Goal: Transaction & Acquisition: Purchase product/service

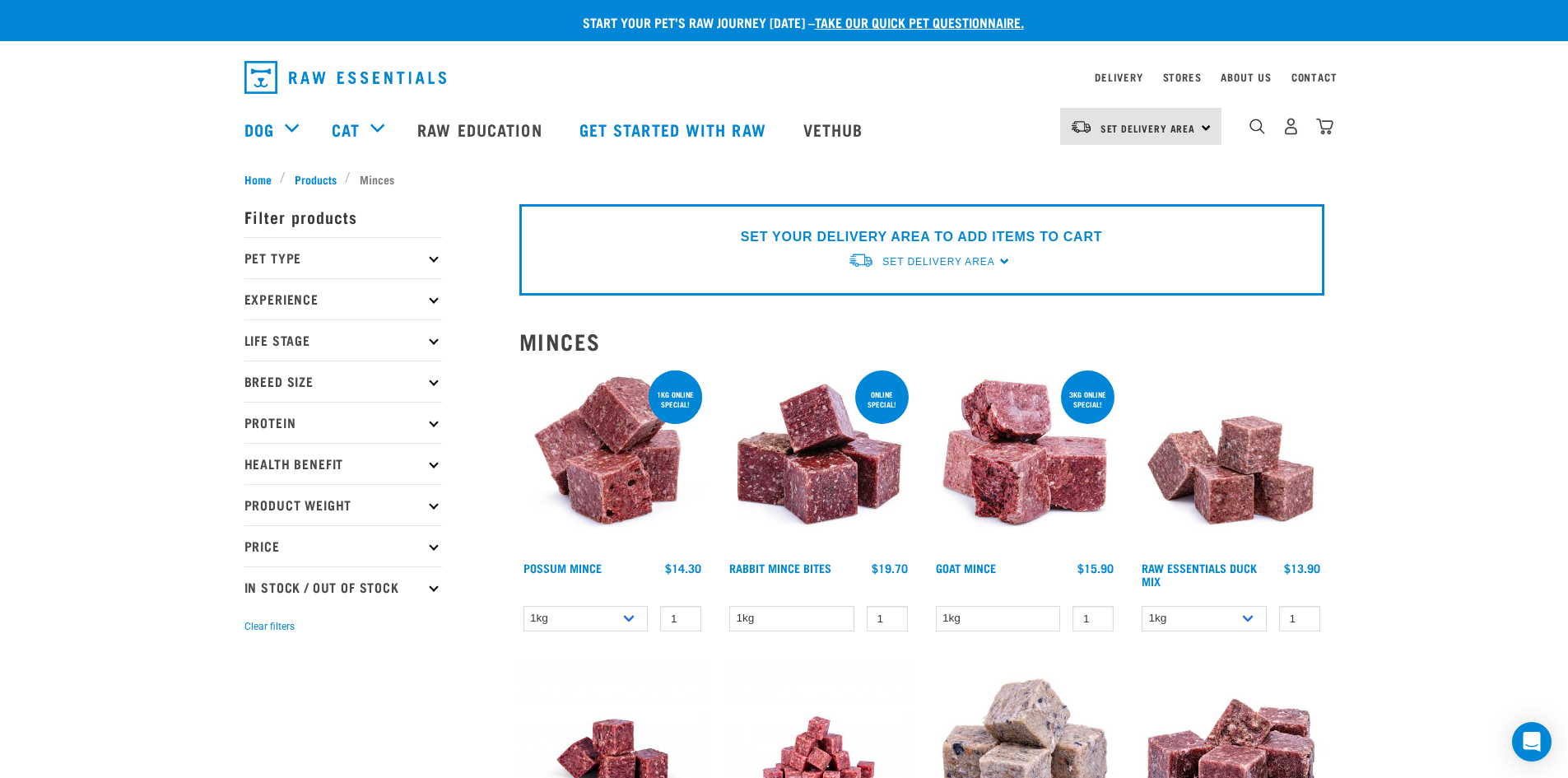
scroll to position [82, 0]
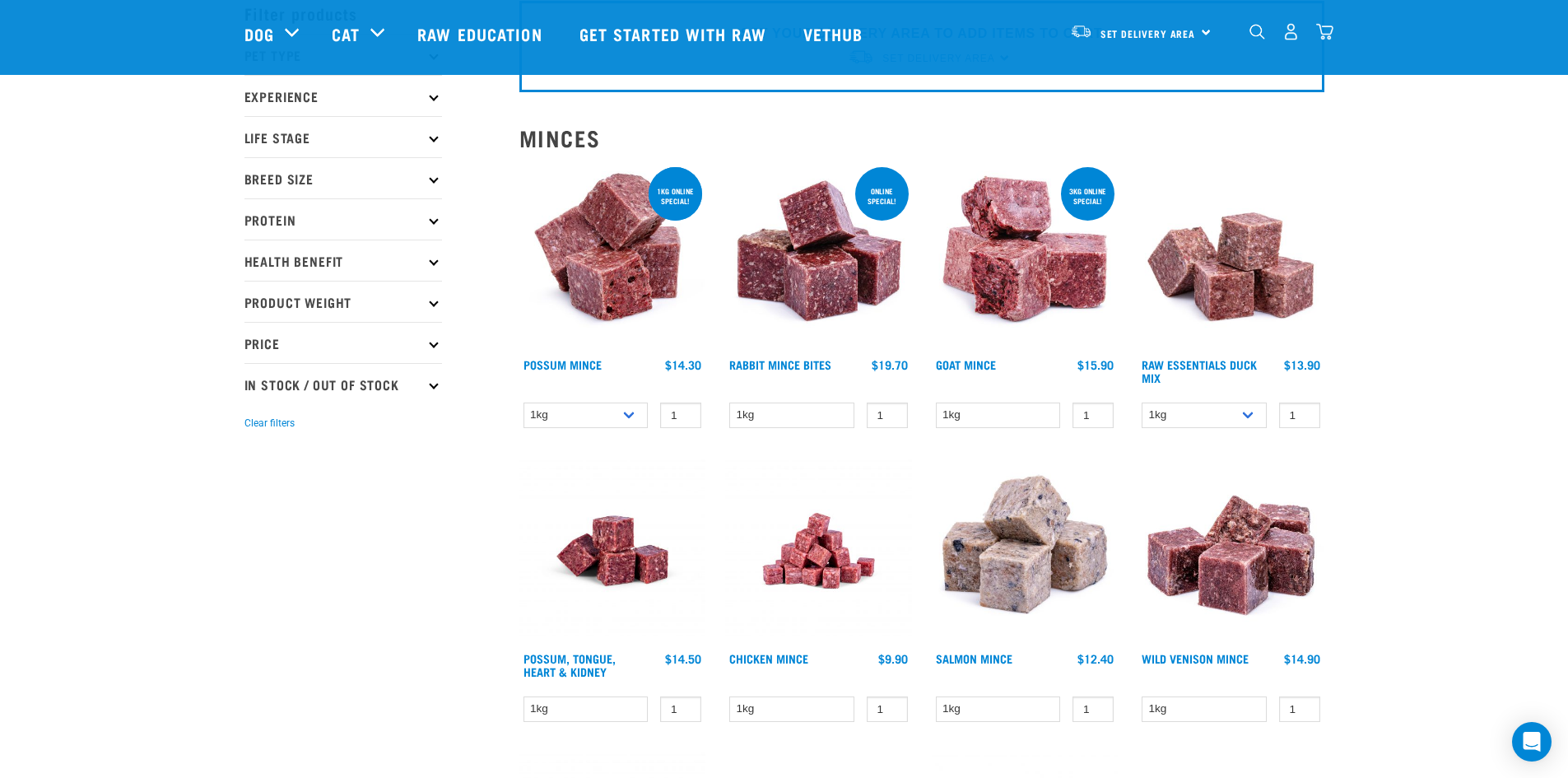
click at [839, 534] on img at bounding box center [818, 551] width 187 height 187
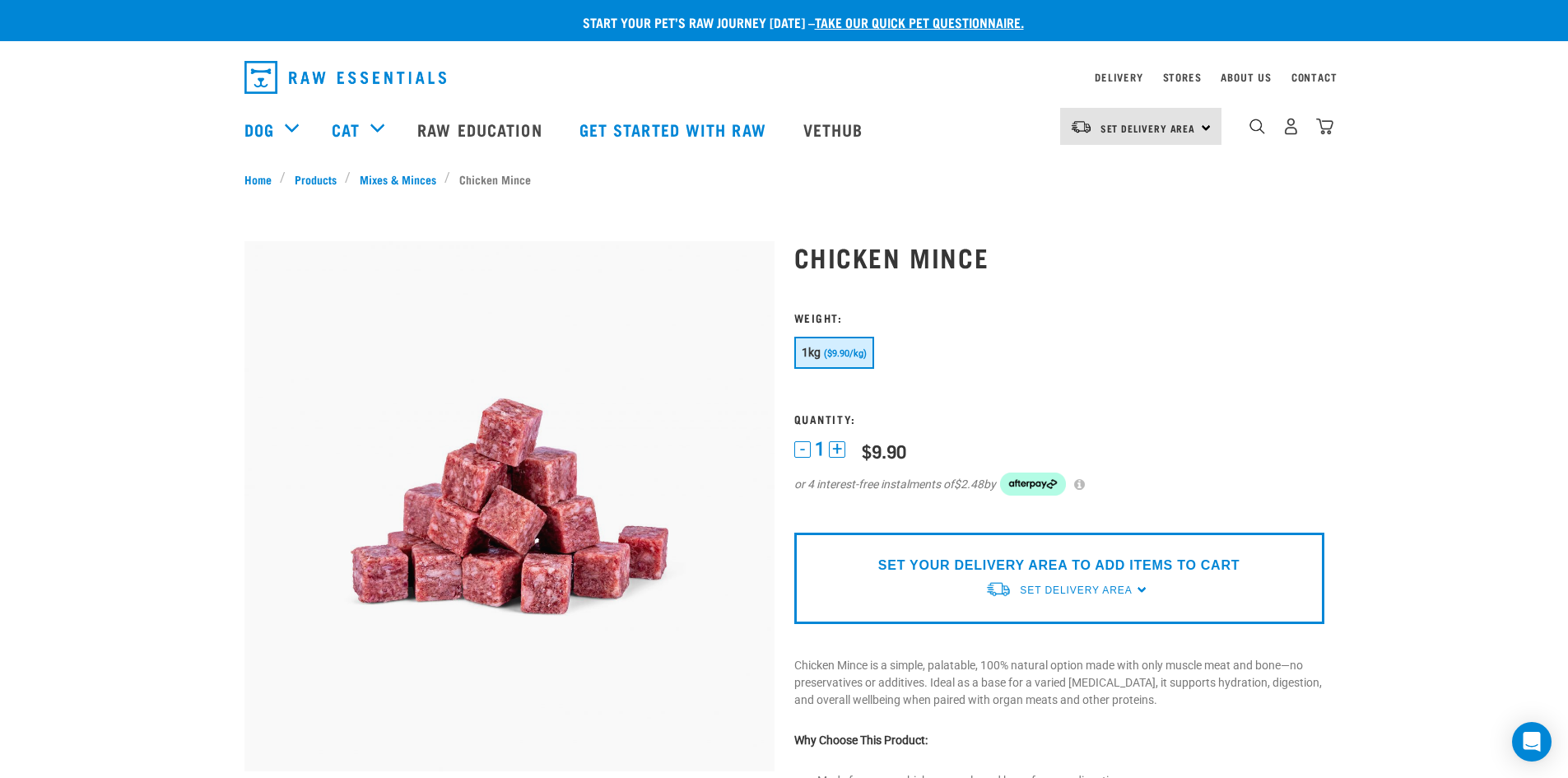
click at [863, 357] on span "($9.90/kg)" at bounding box center [845, 353] width 43 height 11
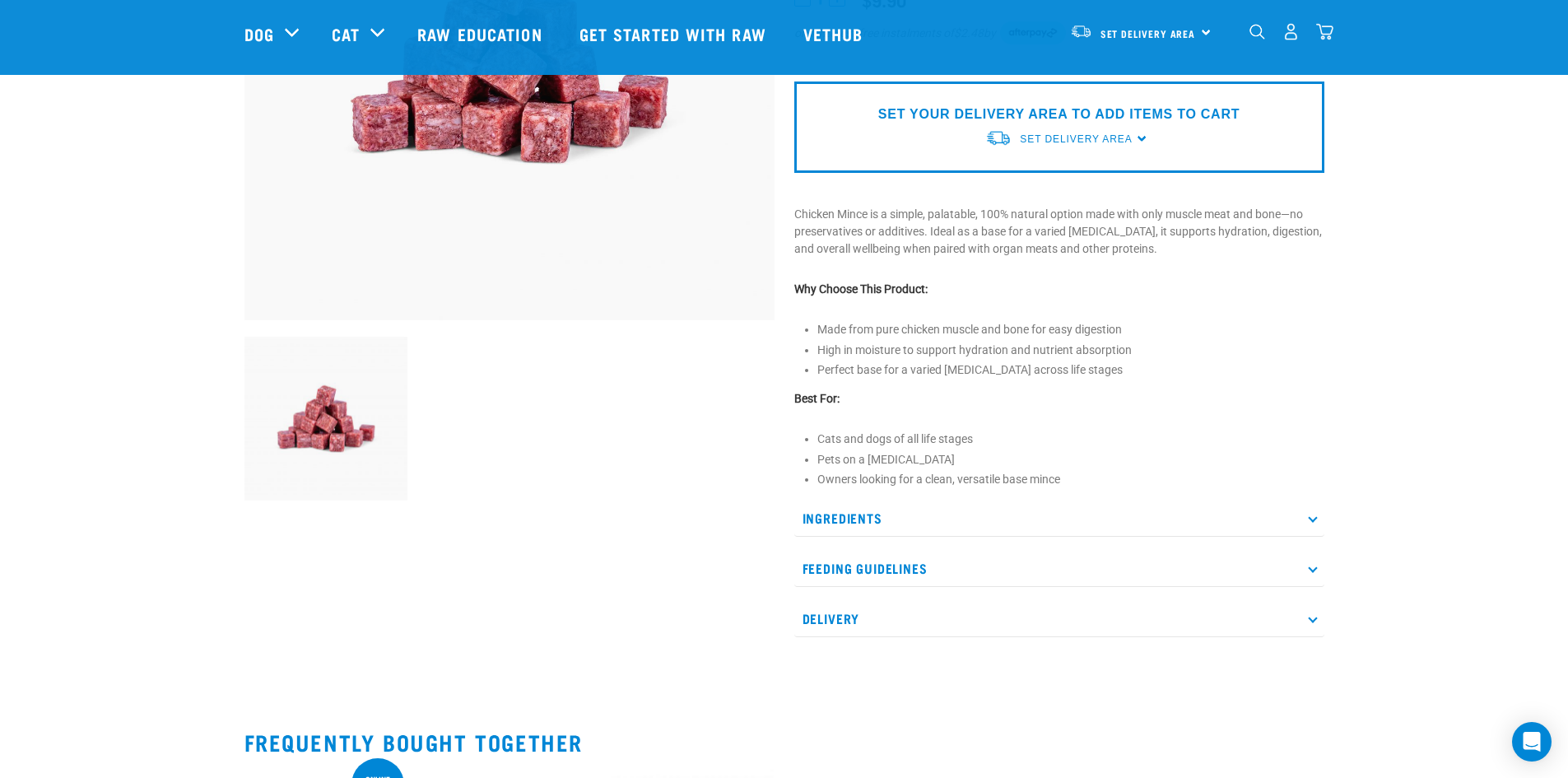
scroll to position [82, 0]
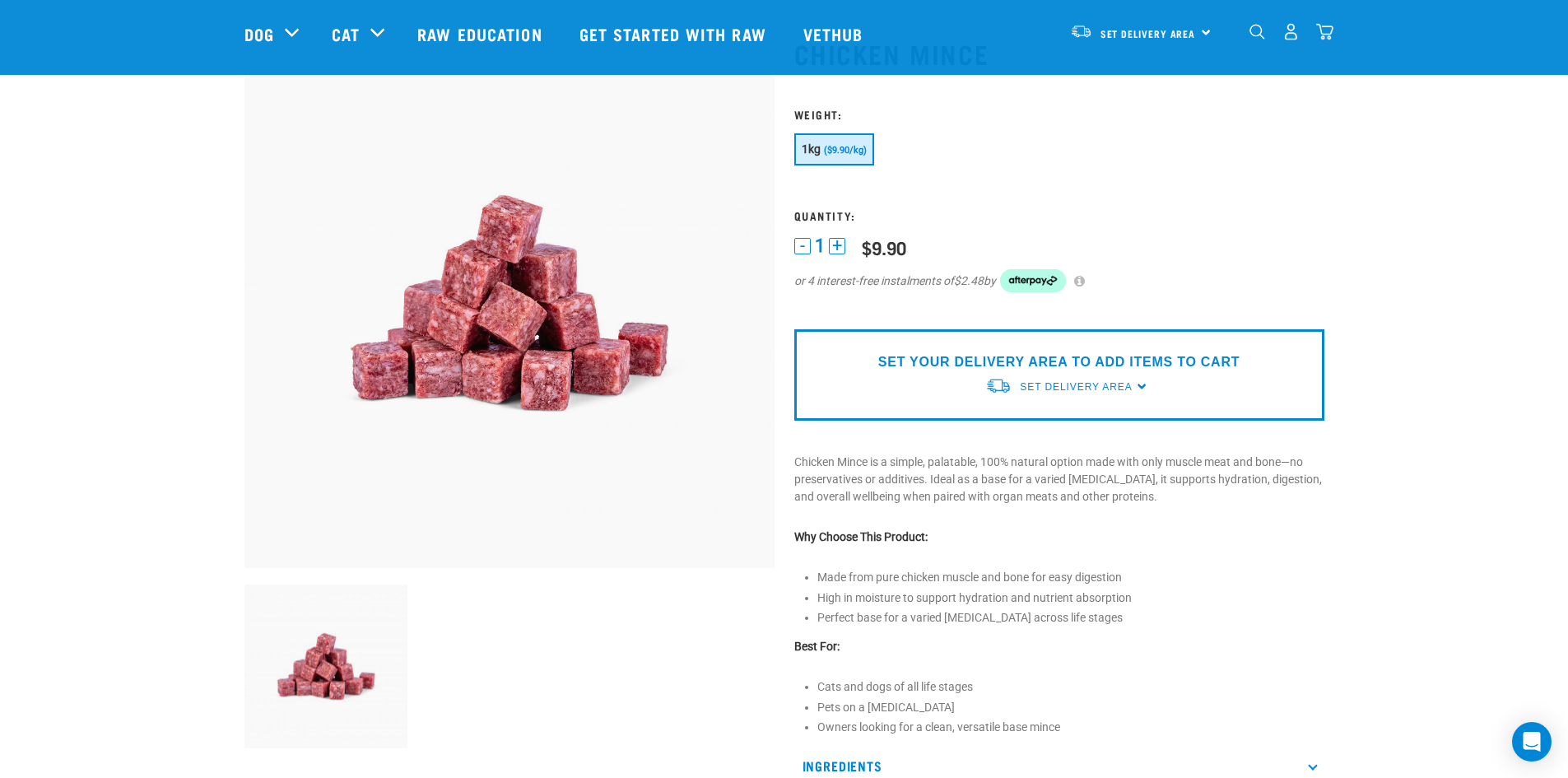
click at [838, 247] on button "+" at bounding box center [837, 246] width 17 height 17
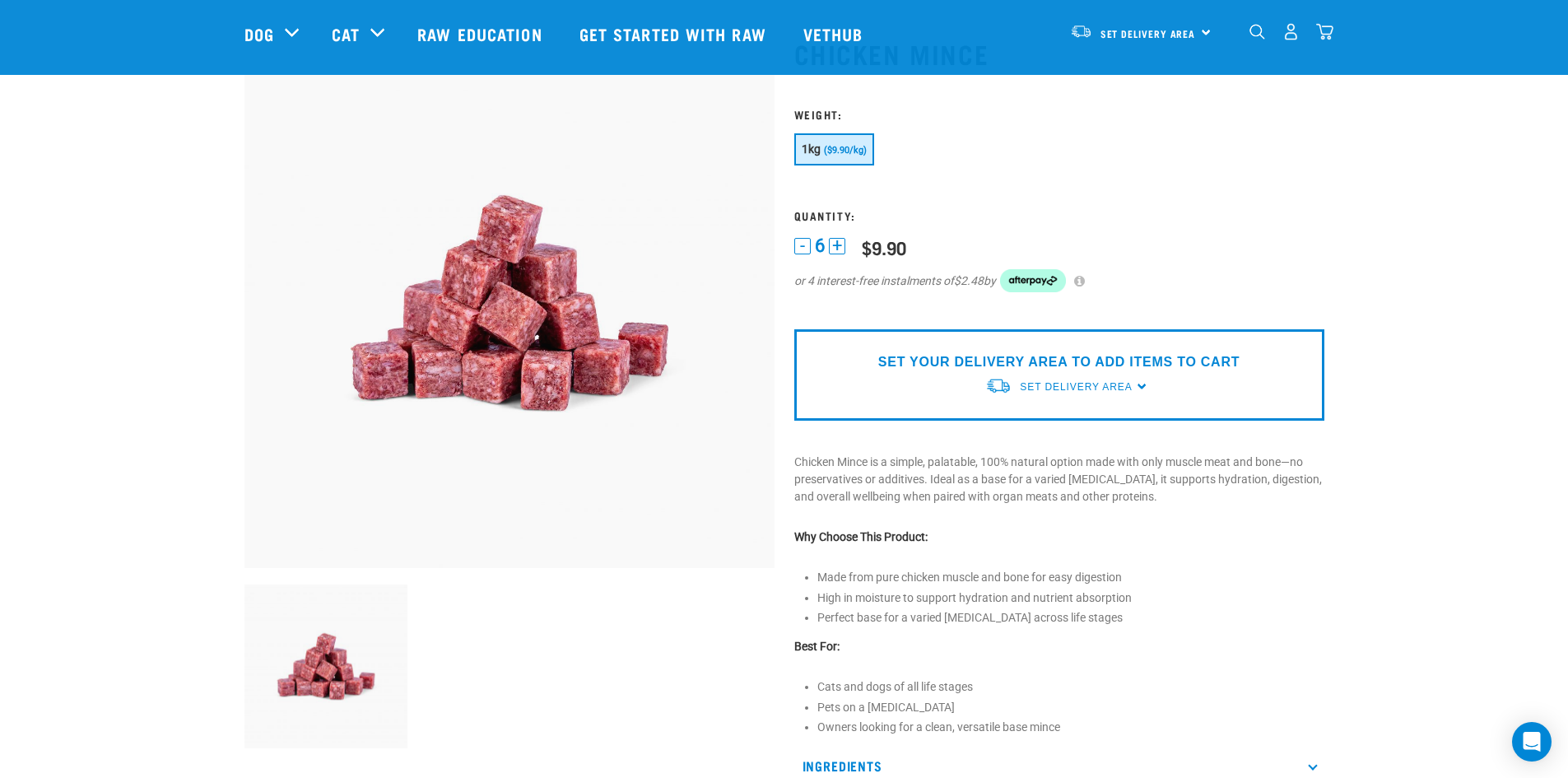
click at [838, 247] on button "+" at bounding box center [837, 246] width 17 height 17
click at [838, 255] on div "8 - 7 + 0 100 0 100 $9.90 or 4 interest-free instalments of $2.48 by" at bounding box center [1059, 274] width 530 height 78
click at [839, 255] on div "8 - 8 + 0 100 0 100 $9.90 or 4 interest-free instalments of $2.48 by" at bounding box center [1059, 274] width 530 height 78
click at [1208, 208] on form at bounding box center [1059, 211] width 530 height 205
